Goal: Task Accomplishment & Management: Manage account settings

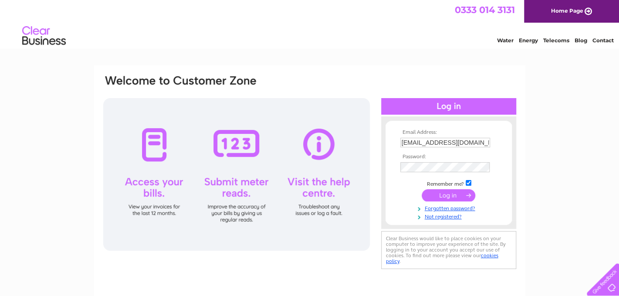
click at [452, 194] on input "submit" at bounding box center [449, 195] width 54 height 12
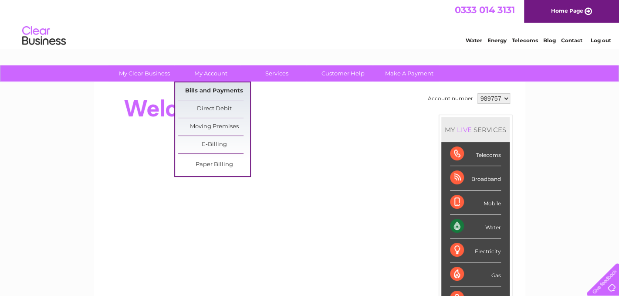
click at [202, 87] on link "Bills and Payments" at bounding box center [214, 90] width 72 height 17
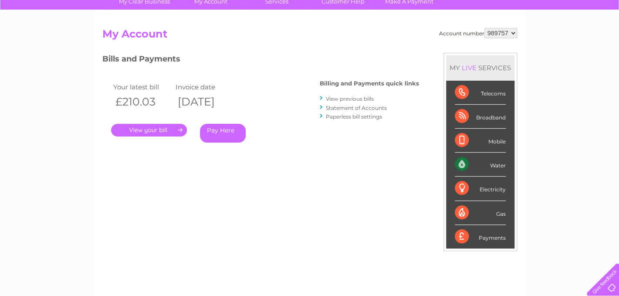
scroll to position [96, 0]
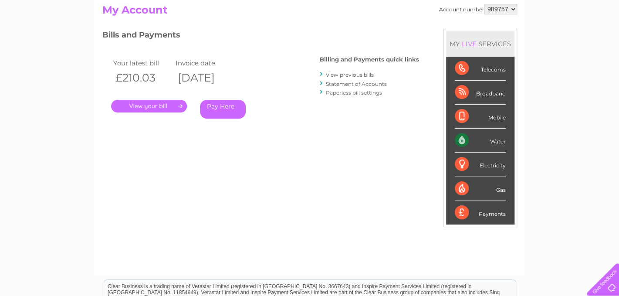
click at [165, 104] on link "." at bounding box center [149, 106] width 76 height 13
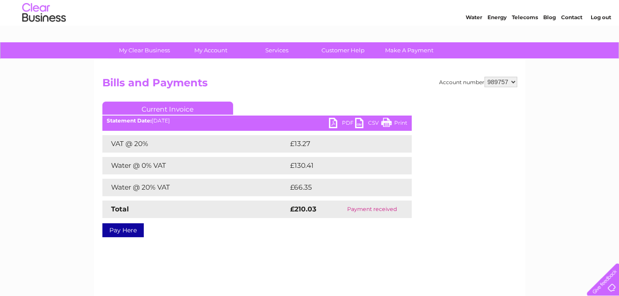
scroll to position [48, 0]
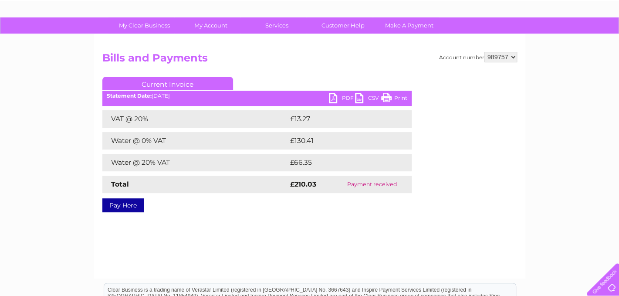
click at [179, 84] on link "Current Invoice" at bounding box center [167, 83] width 131 height 13
click at [345, 97] on link "PDF" at bounding box center [342, 99] width 26 height 13
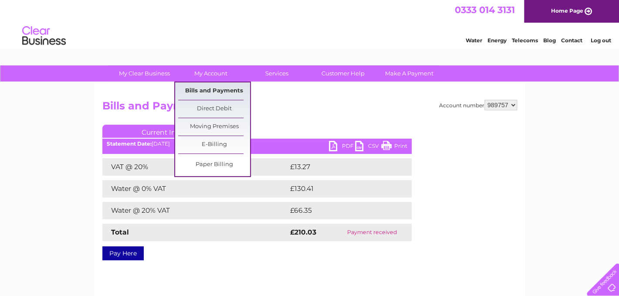
click at [205, 88] on link "Bills and Payments" at bounding box center [214, 90] width 72 height 17
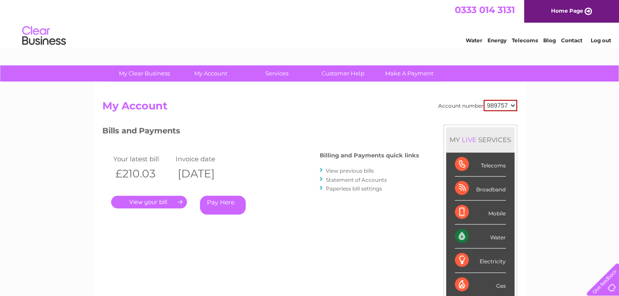
click at [343, 169] on link "View previous bills" at bounding box center [350, 170] width 48 height 7
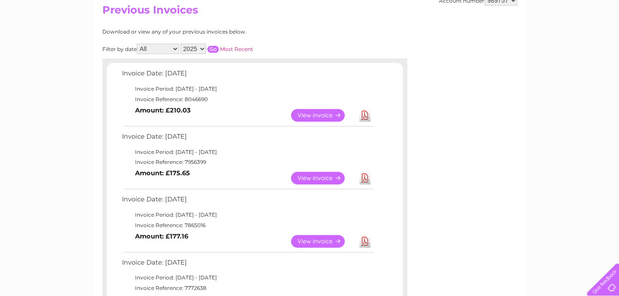
click at [324, 114] on link "View" at bounding box center [323, 115] width 64 height 13
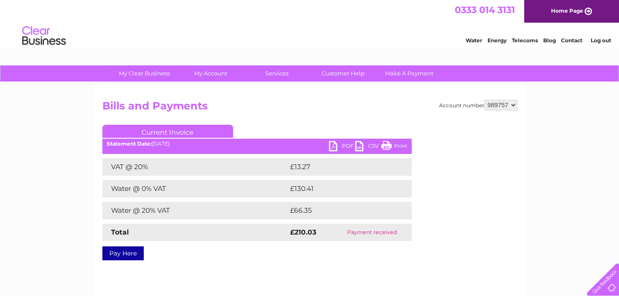
click at [346, 145] on link "PDF" at bounding box center [342, 147] width 26 height 13
